Goal: Transaction & Acquisition: Purchase product/service

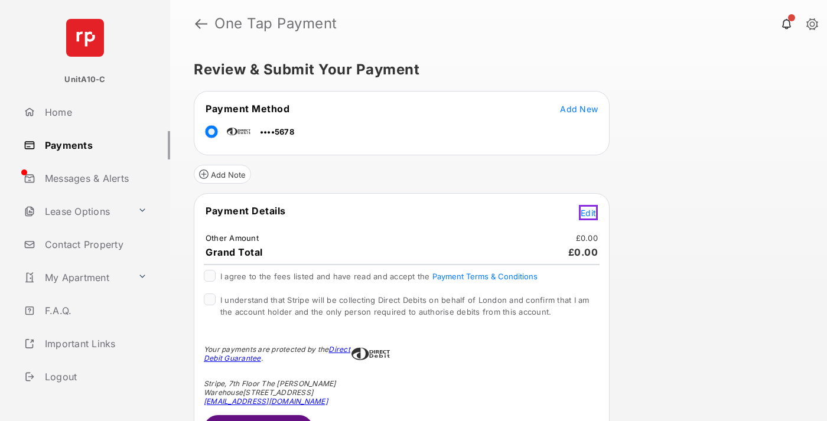
click at [590, 211] on span "Edit" at bounding box center [588, 213] width 15 height 10
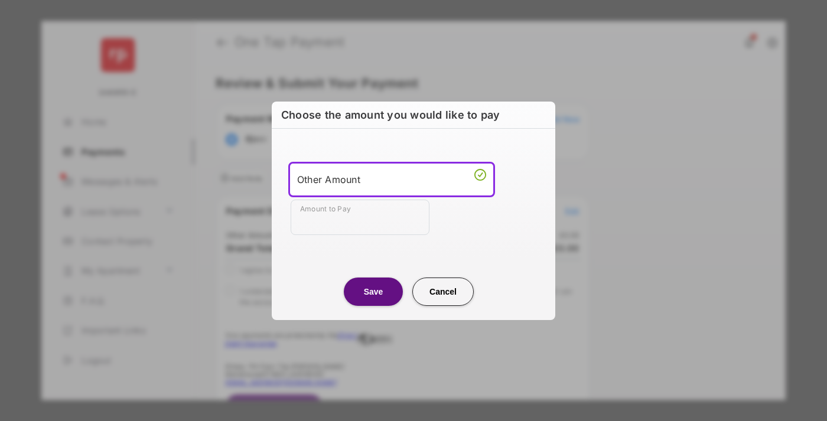
click at [392, 179] on div "Other Amount" at bounding box center [391, 180] width 189 height 18
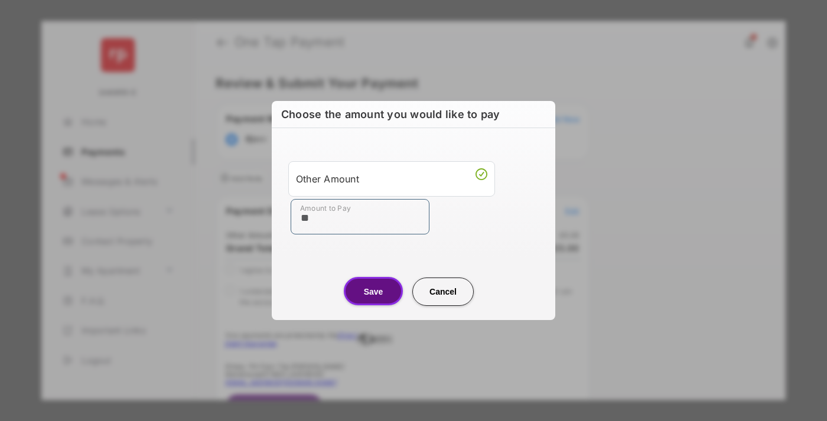
type input "**"
click at [373, 291] on button "Save" at bounding box center [373, 291] width 59 height 28
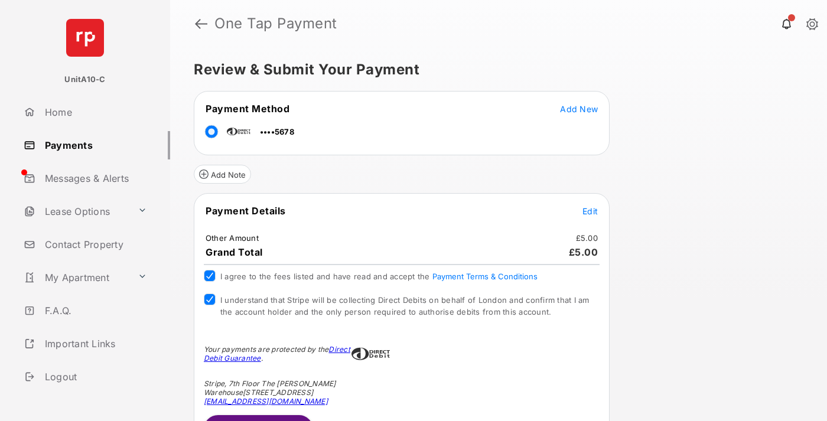
click at [258, 418] on button "Submit Payment" at bounding box center [258, 429] width 109 height 28
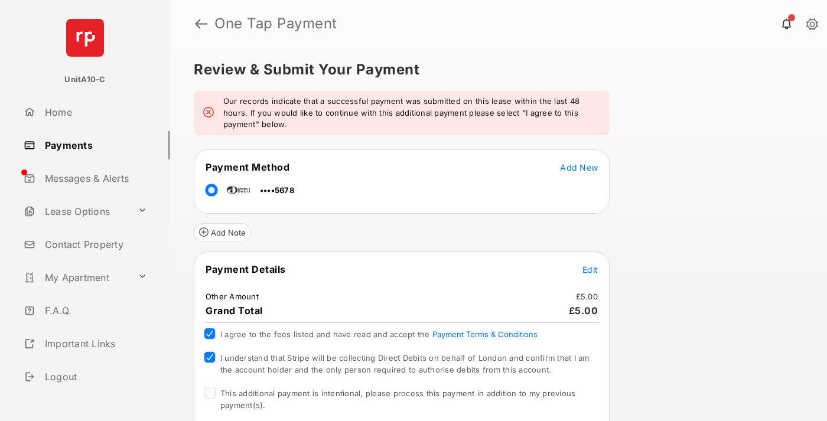
click at [396, 393] on span "This additional payment is intentional, please process this payment in addition…" at bounding box center [397, 399] width 355 height 21
